Goal: Information Seeking & Learning: Learn about a topic

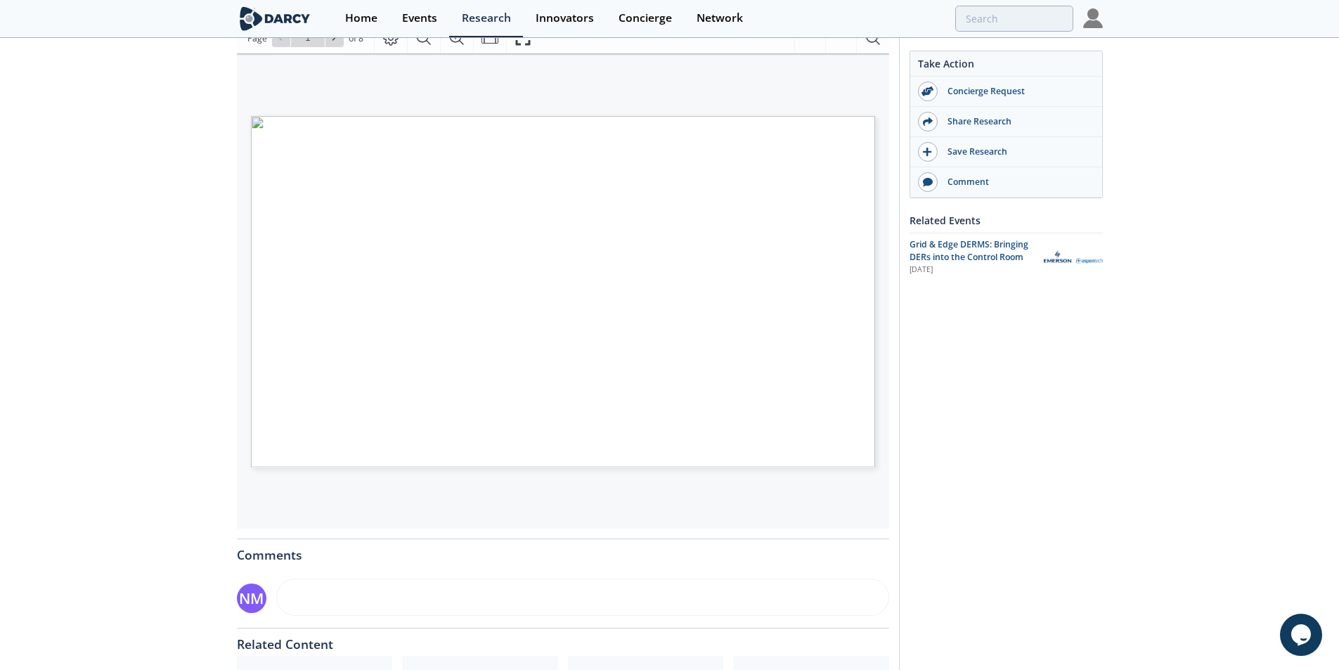
scroll to position [409, 0]
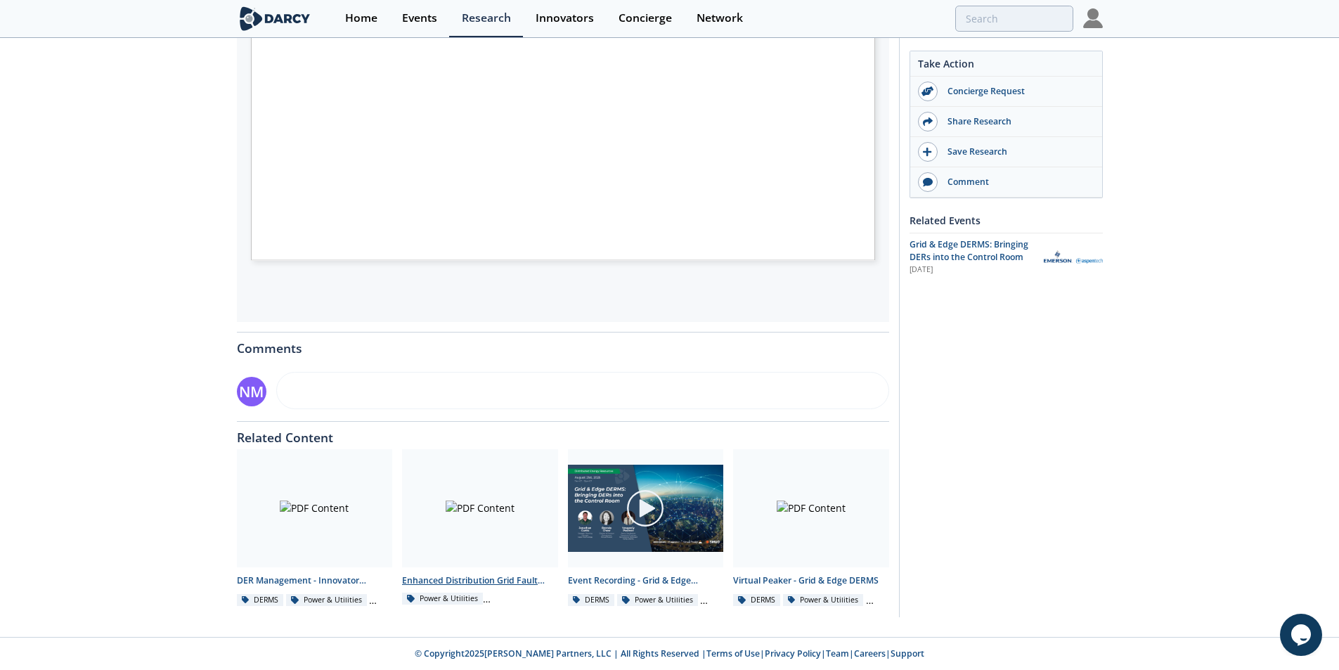
click at [471, 509] on div at bounding box center [480, 508] width 156 height 118
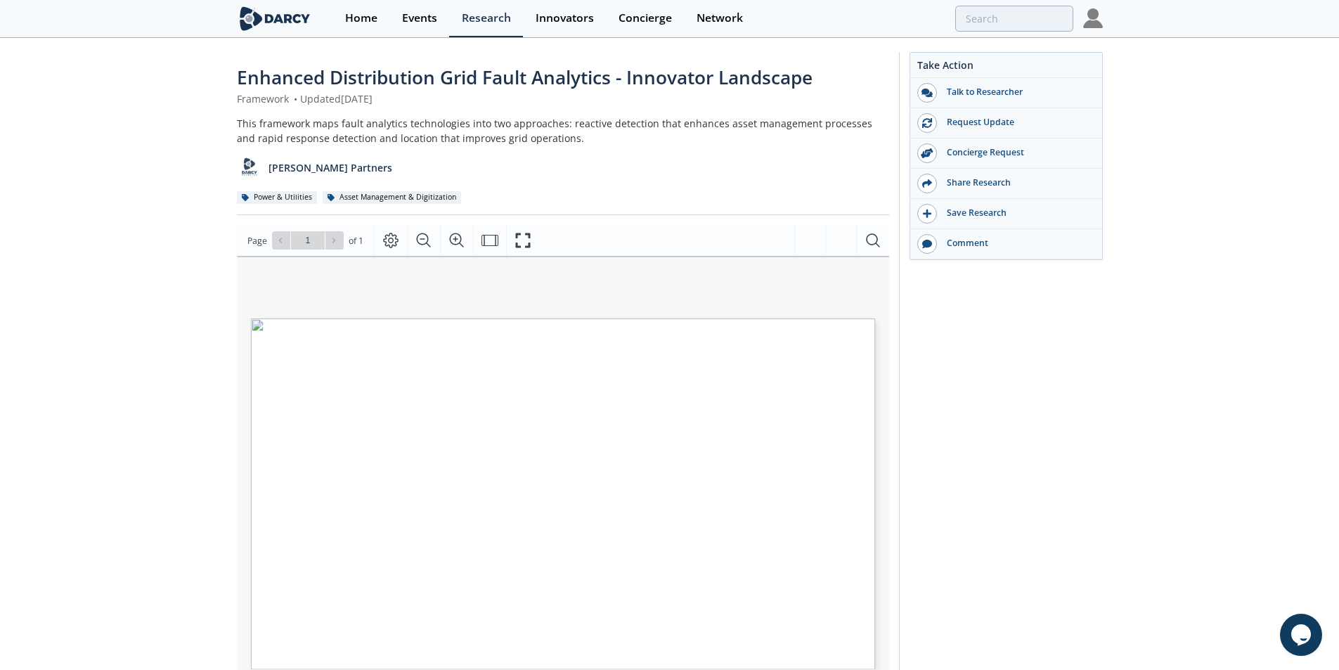
click at [153, 247] on div "Enhanced Distribution Grid Fault Analytics - Innovator Landscape Framework • Up…" at bounding box center [669, 542] width 1339 height 1006
click at [528, 239] on icon "Fullscreen" at bounding box center [528, 240] width 17 height 17
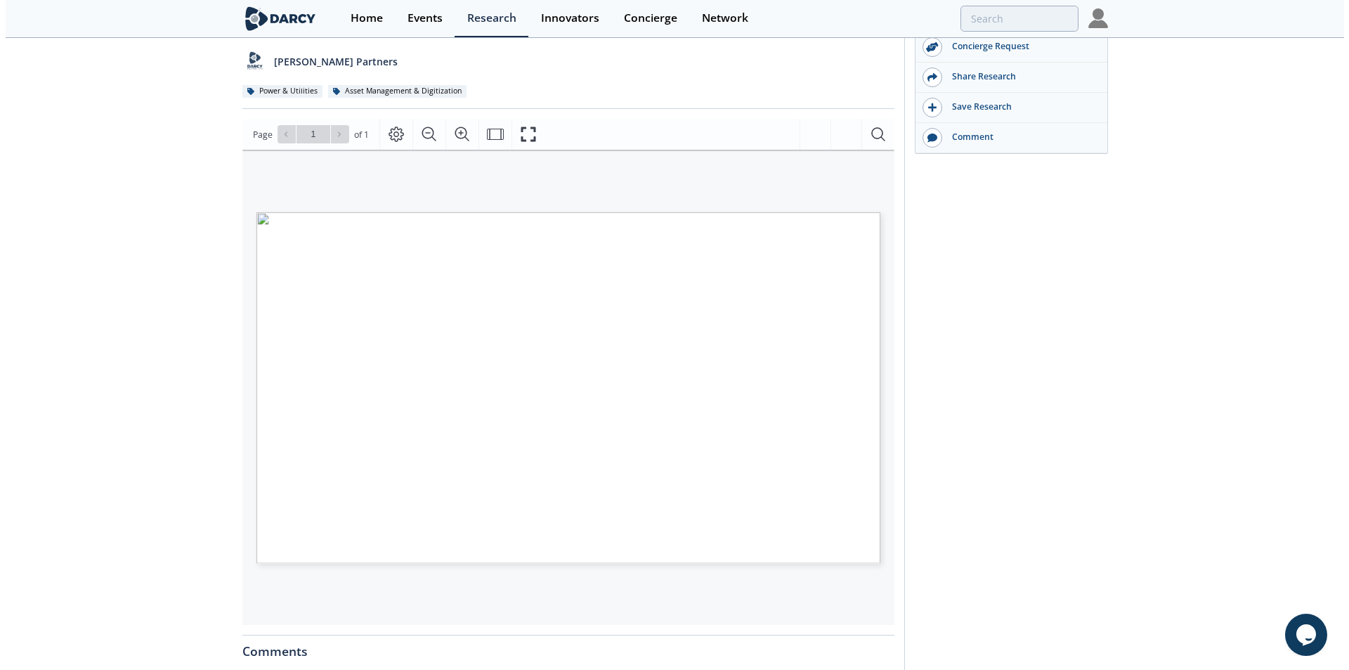
scroll to position [120, 0]
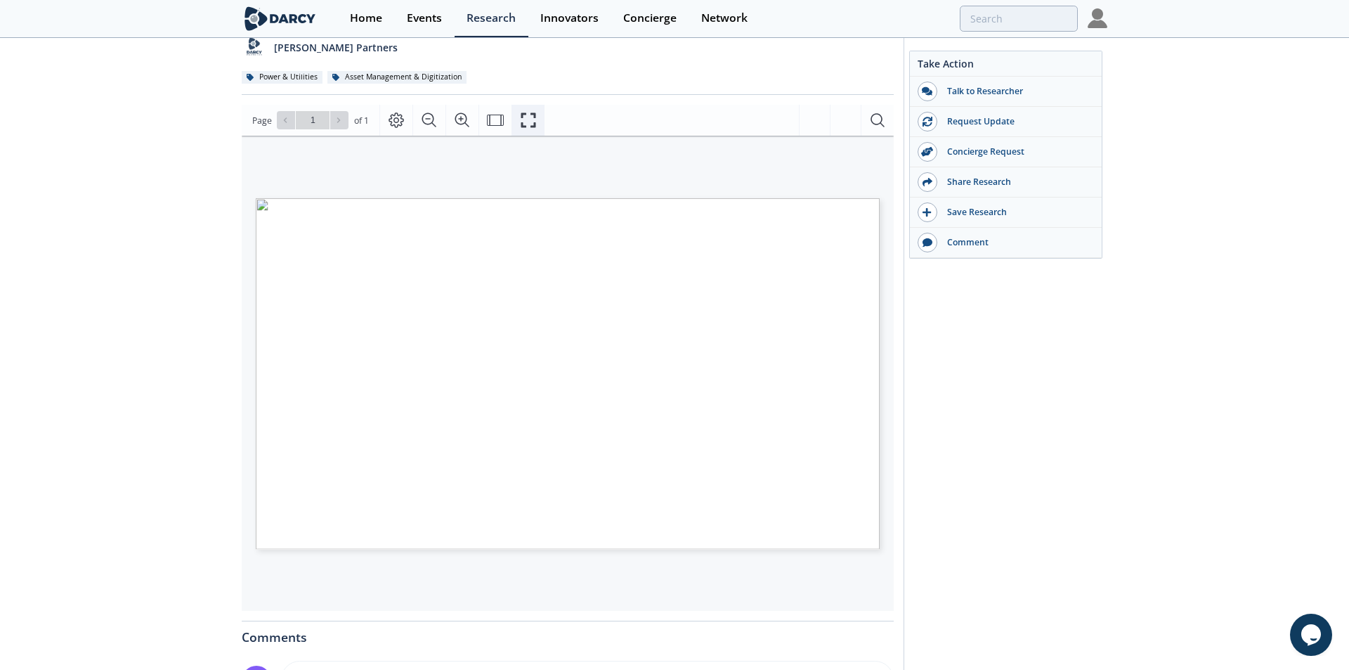
click at [528, 122] on icon "Fullscreen" at bounding box center [528, 120] width 17 height 17
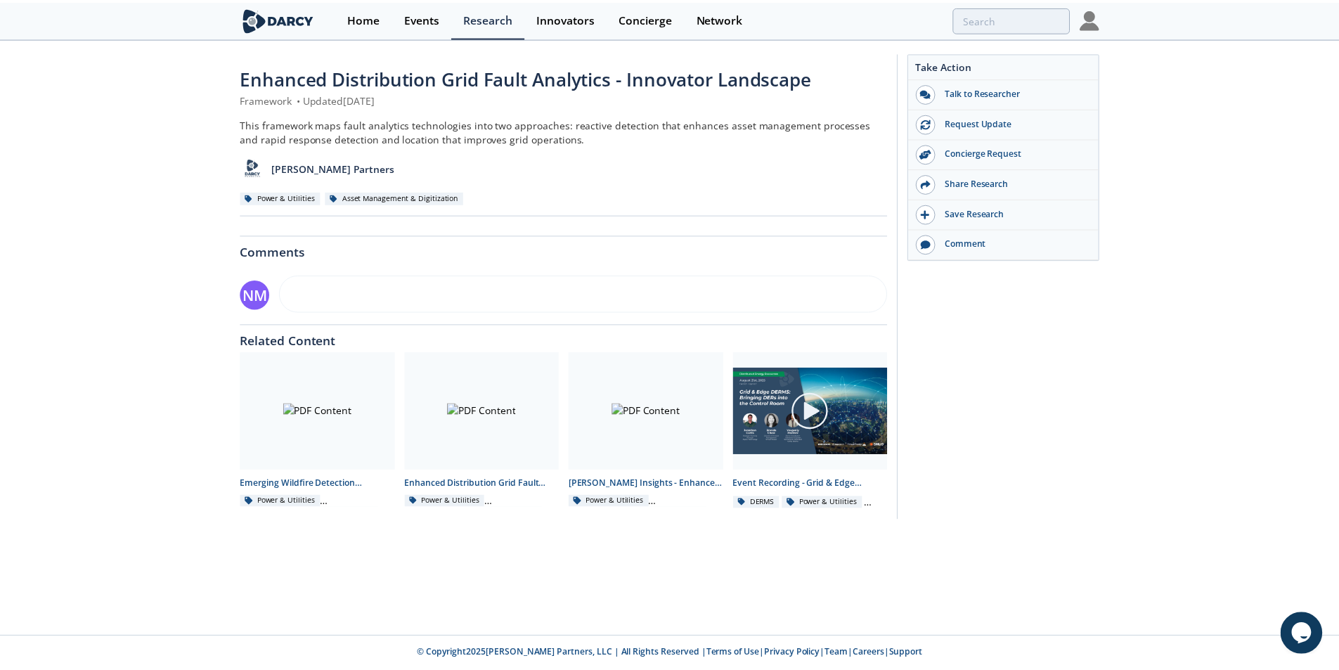
scroll to position [0, 0]
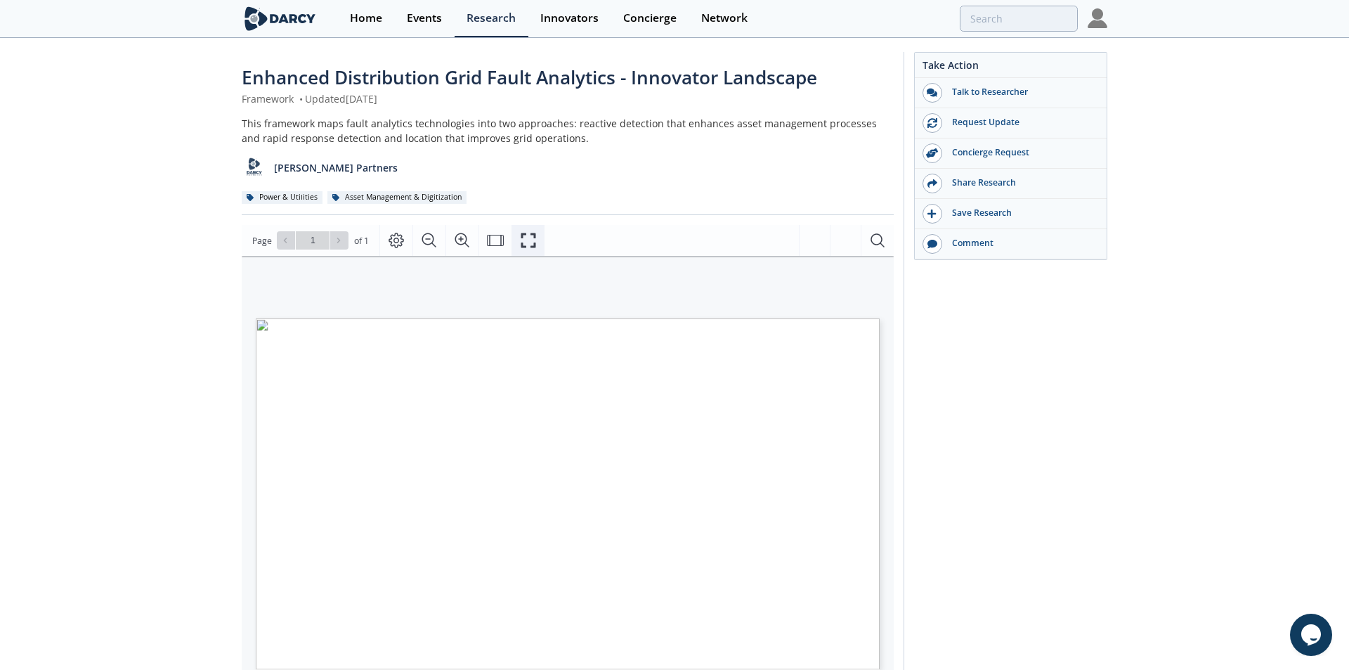
click at [526, 242] on icon "Fullscreen" at bounding box center [528, 240] width 17 height 17
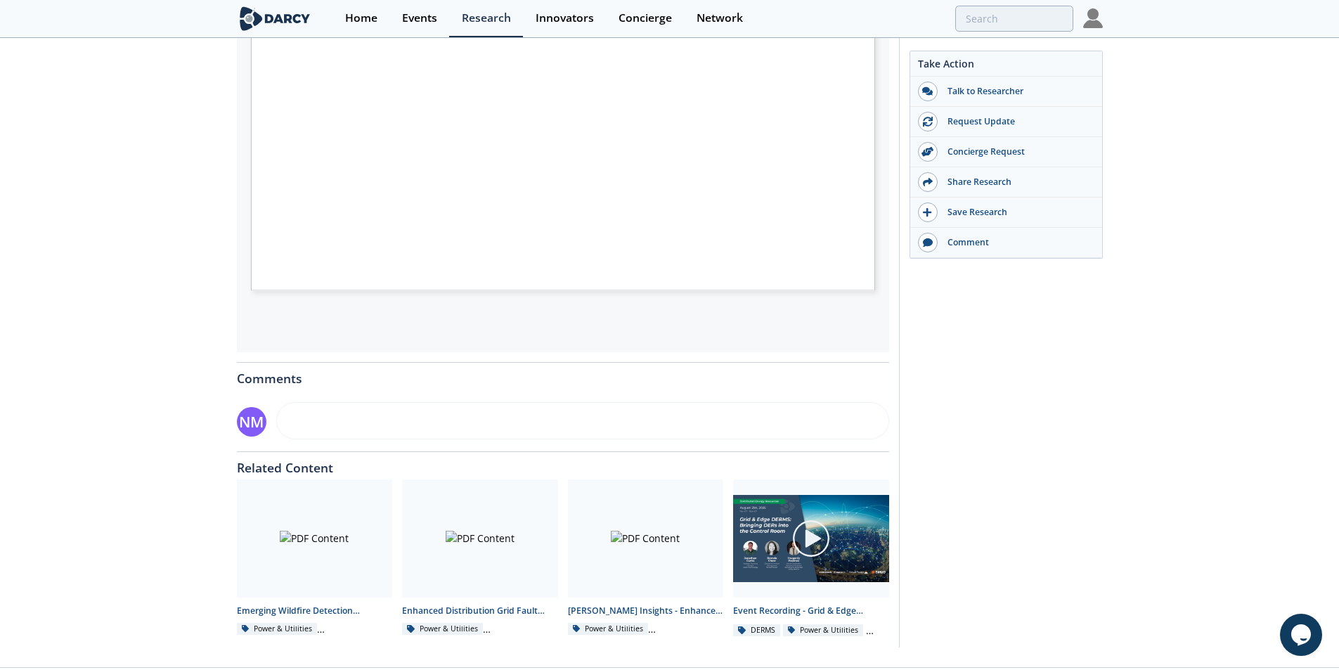
scroll to position [381, 0]
click at [611, 518] on div at bounding box center [646, 536] width 156 height 118
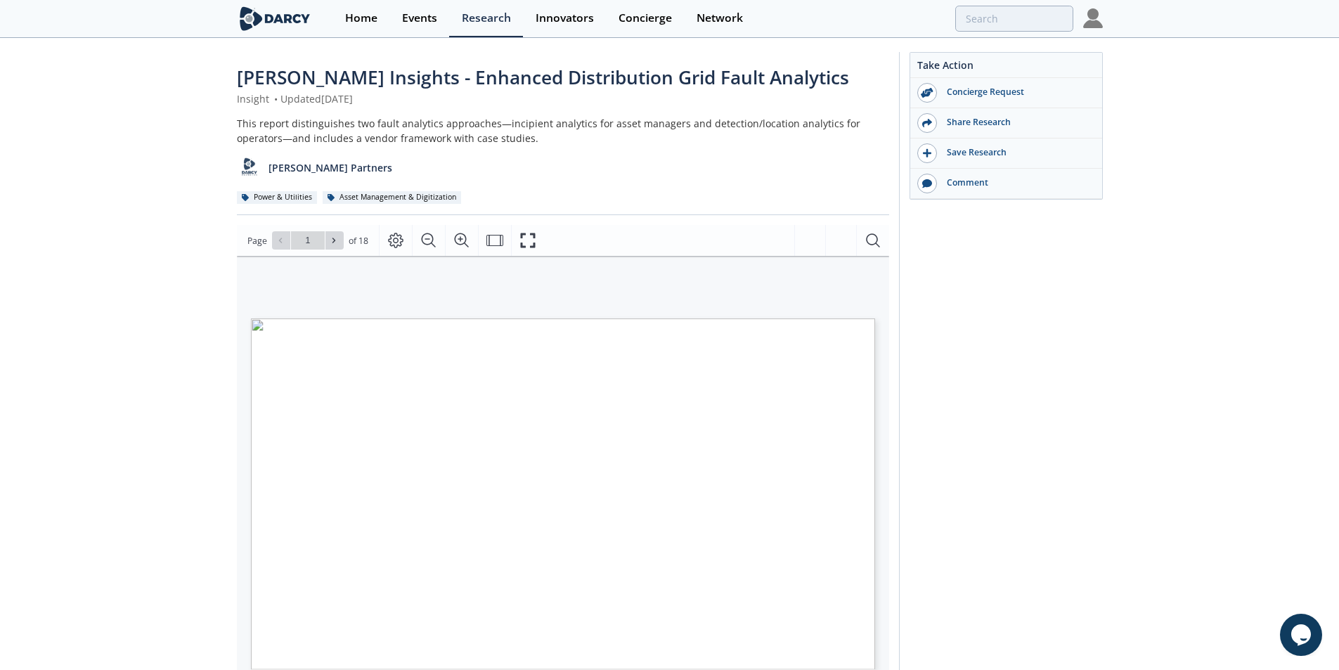
click at [981, 324] on div "Take Action Concierge Request Share Research Save Research Comment" at bounding box center [1001, 539] width 204 height 974
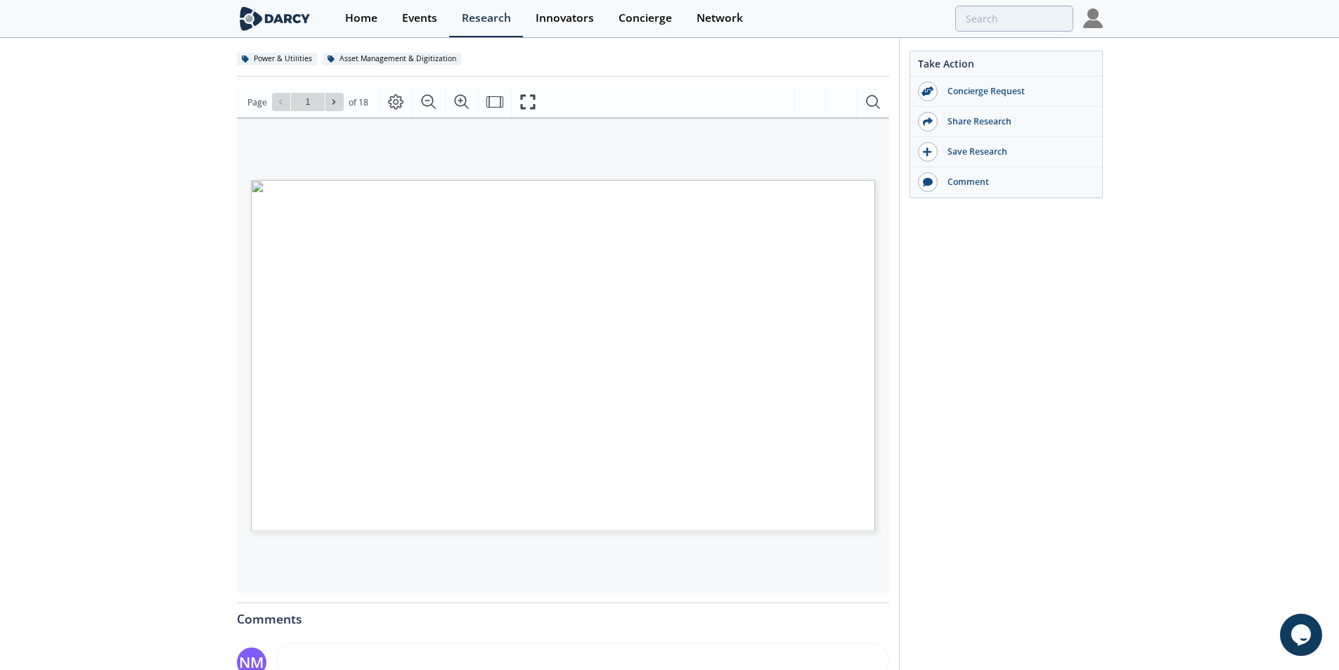
scroll to position [197, 0]
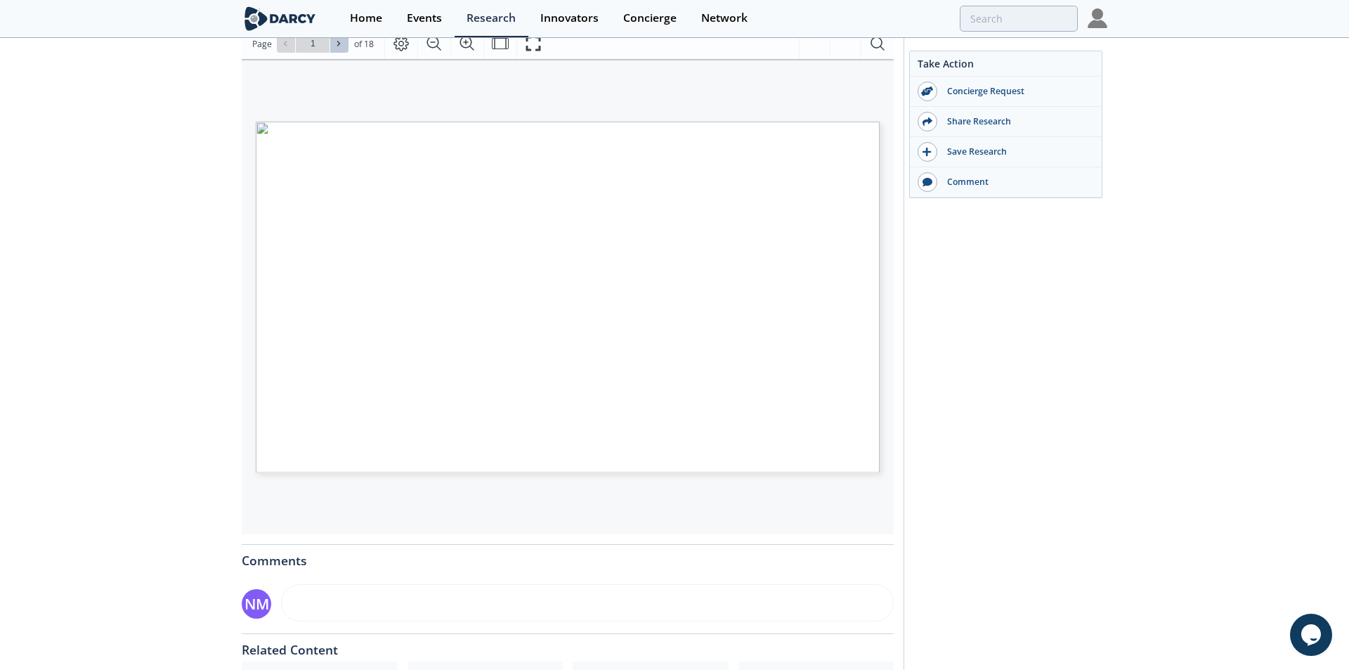
click at [334, 47] on icon at bounding box center [338, 43] width 8 height 8
type input "2"
click at [334, 48] on span at bounding box center [339, 44] width 10 height 10
type input "3"
click at [285, 49] on button at bounding box center [286, 43] width 18 height 18
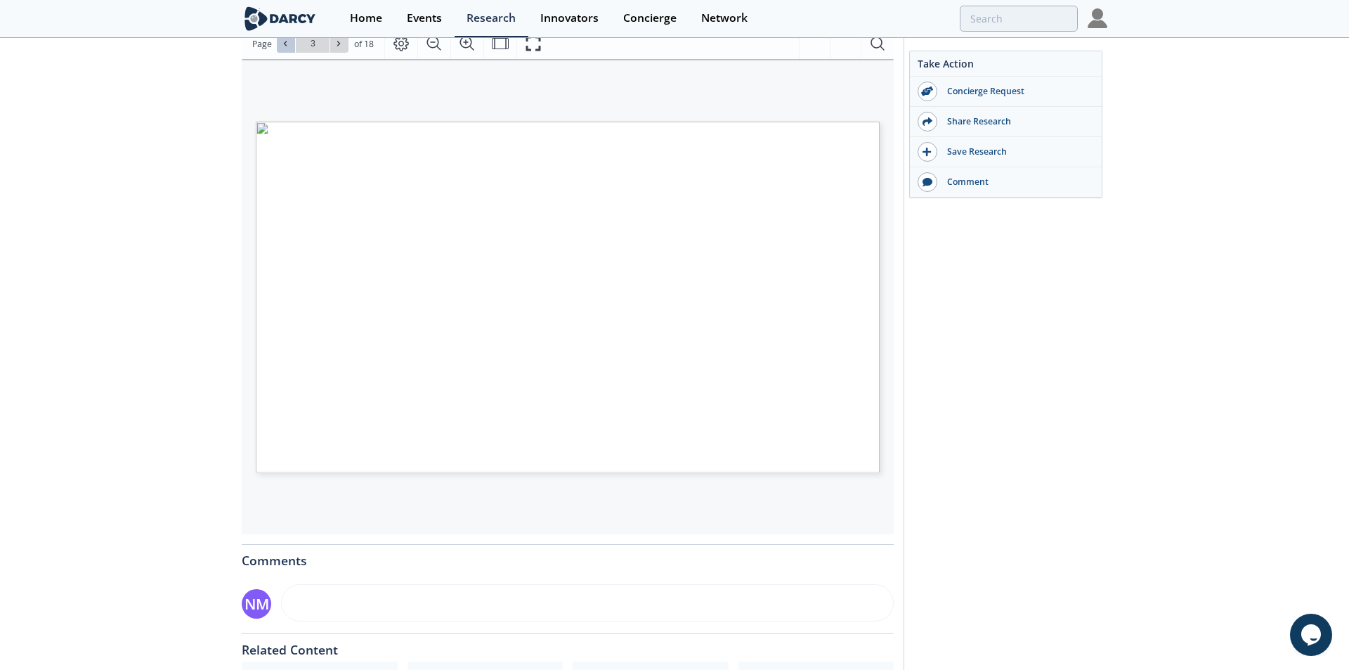
type input "2"
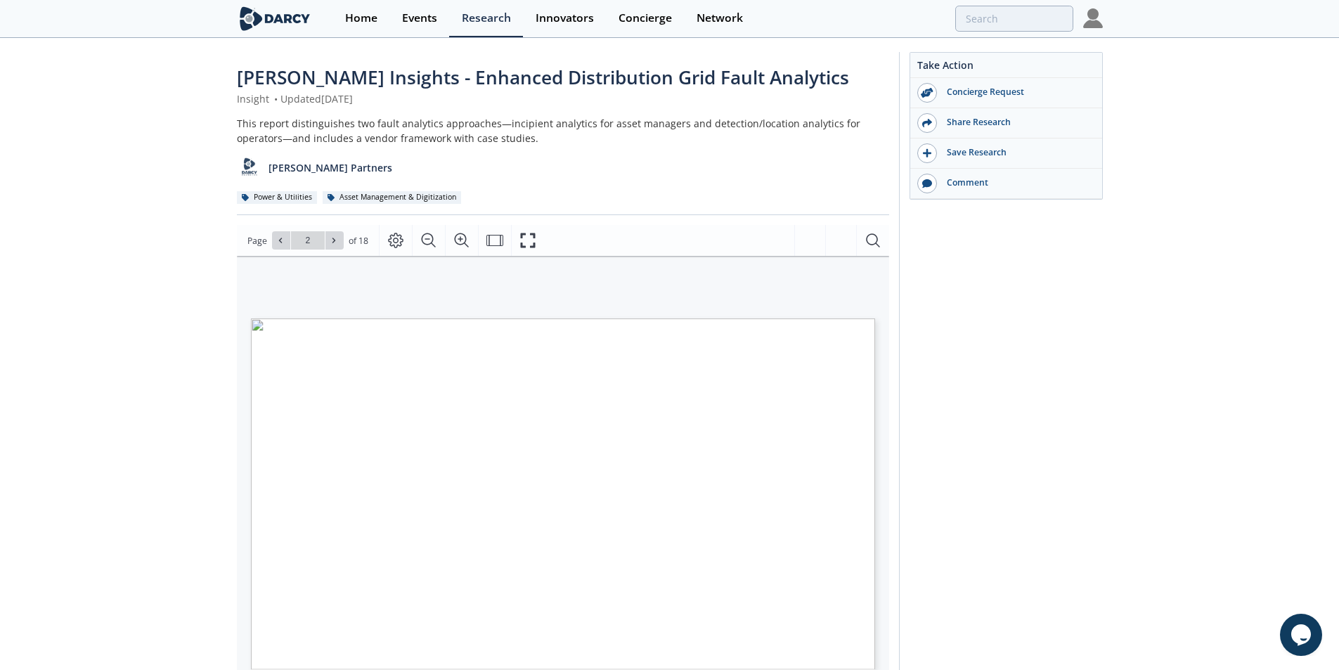
drag, startPoint x: 1342, startPoint y: 201, endPoint x: 1346, endPoint y: 122, distance: 79.5
click at [1339, 122] on html "Home Events Research Innovators Concierge Network [PERSON_NAME] Insights - Enha…" at bounding box center [669, 335] width 1339 height 670
click at [566, 148] on div "[PERSON_NAME] Partners" at bounding box center [563, 162] width 652 height 34
click at [285, 239] on icon at bounding box center [285, 240] width 3 height 5
type input "1"
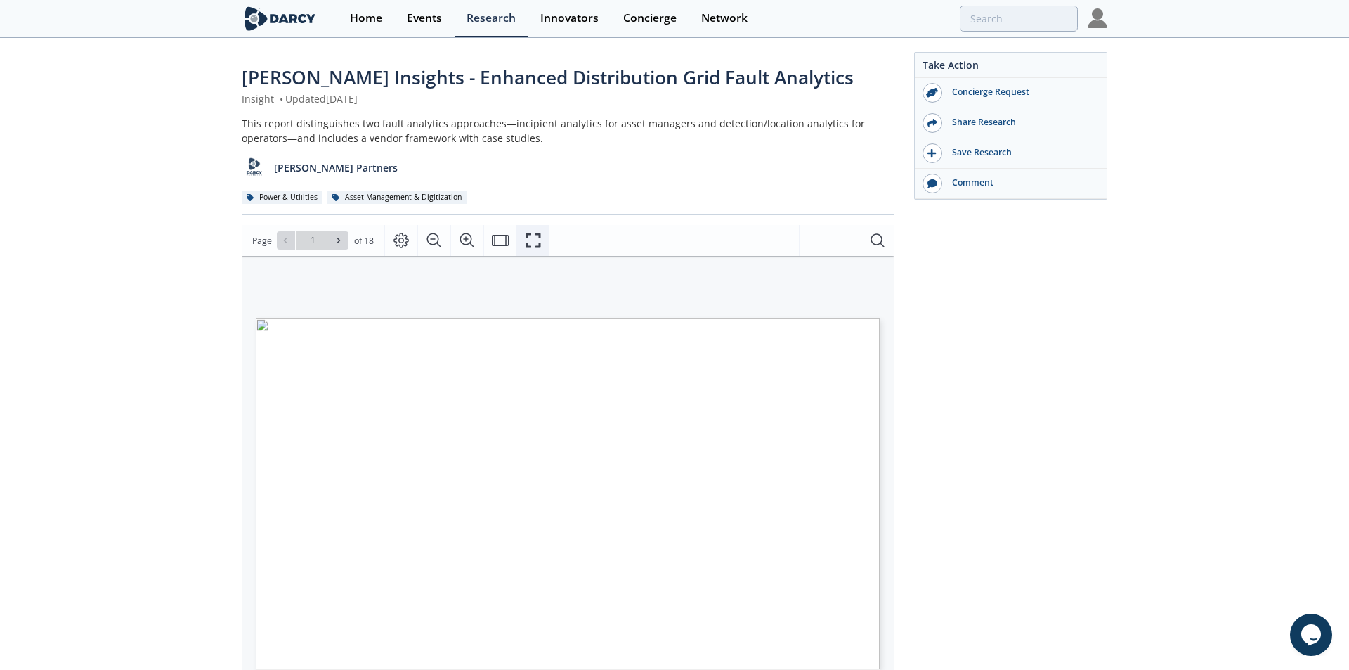
click at [526, 244] on icon "Fullscreen" at bounding box center [533, 240] width 15 height 15
